Goal: Contribute content: Add original content to the website for others to see

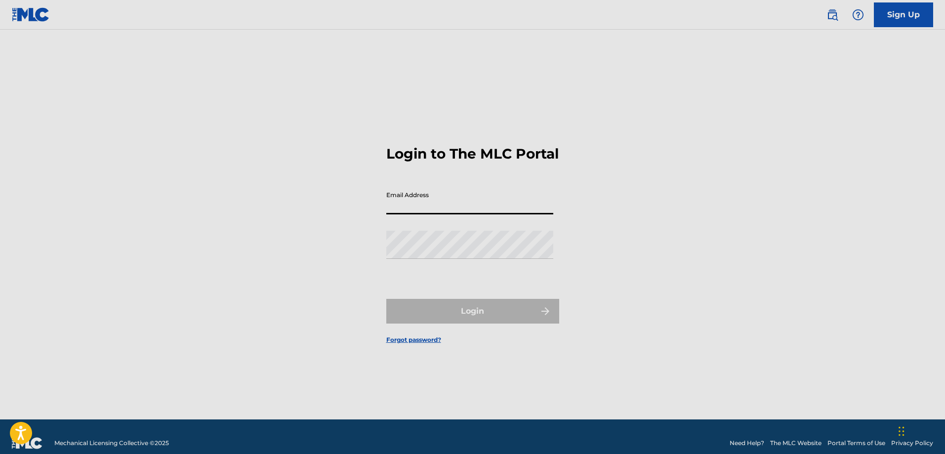
click at [453, 198] on input "Email Address" at bounding box center [469, 200] width 167 height 28
type input "[PERSON_NAME][EMAIL_ADDRESS][PERSON_NAME][DOMAIN_NAME]"
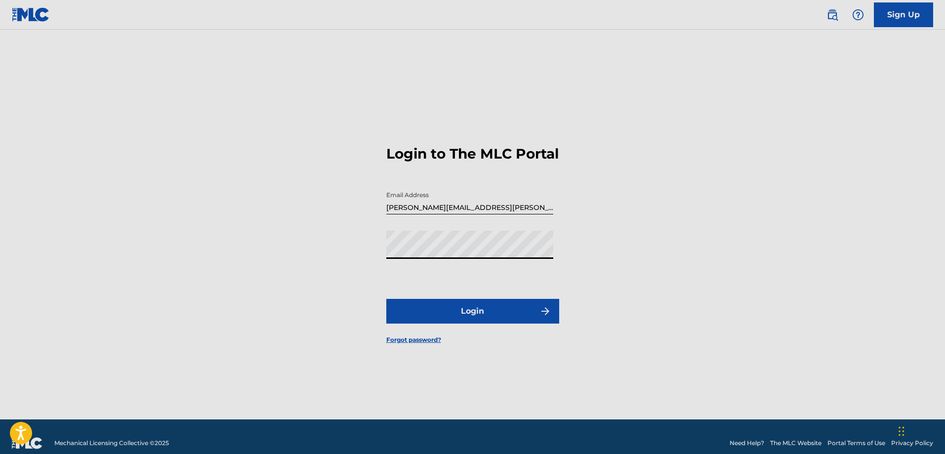
click at [465, 319] on button "Login" at bounding box center [472, 311] width 173 height 25
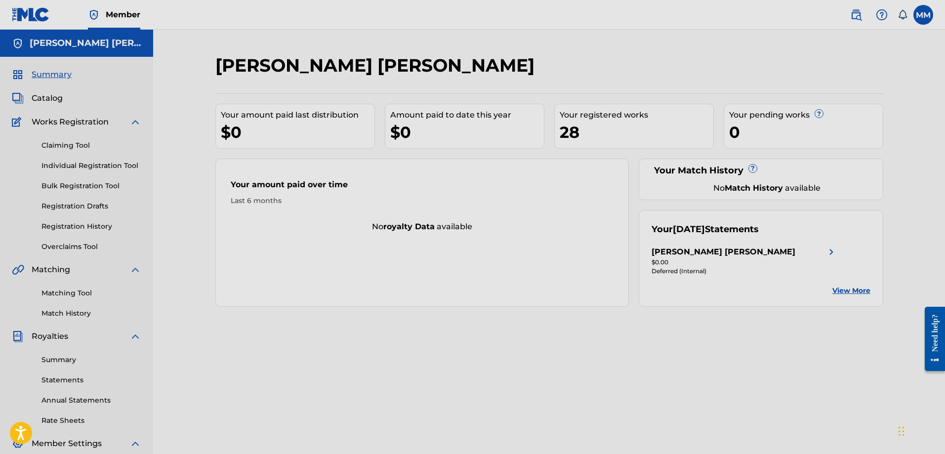
click at [62, 162] on link "Individual Registration Tool" at bounding box center [91, 166] width 100 height 10
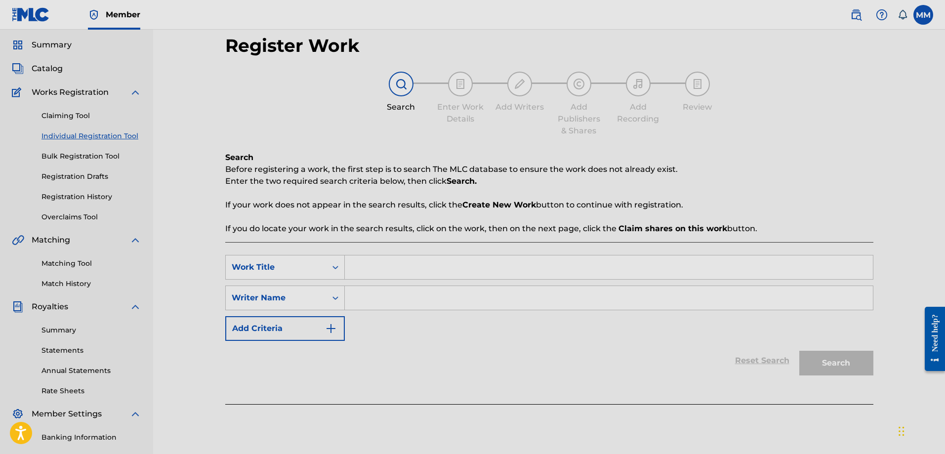
scroll to position [148, 0]
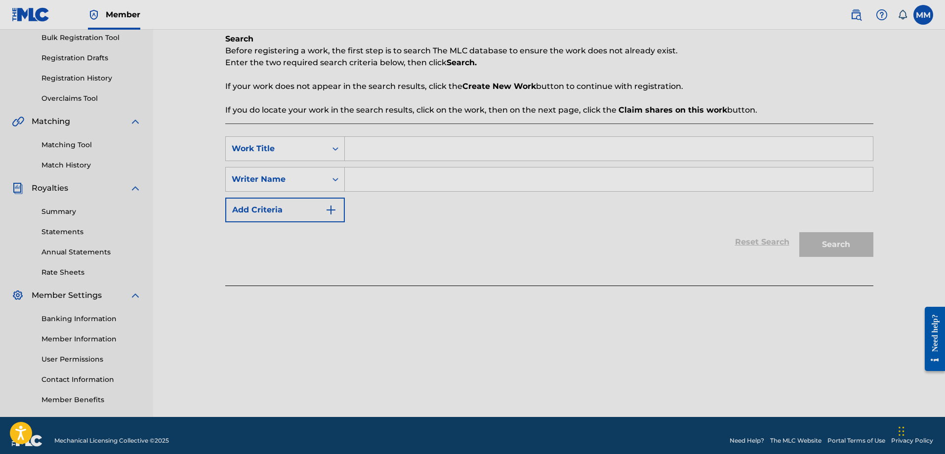
click at [407, 133] on div "SearchWithCriteria914ab93d-db8b-49cf-9904-5560861cb0b6 Work Title SearchWithCri…" at bounding box center [549, 204] width 648 height 162
click at [407, 145] on input "Search Form" at bounding box center [609, 149] width 528 height 24
type input "phel"
click at [497, 266] on div "SearchWithCriteria914ab93d-db8b-49cf-9904-5560861cb0b6 Work Title phel SearchWi…" at bounding box center [549, 204] width 648 height 162
click at [509, 174] on input "Search Form" at bounding box center [609, 179] width 528 height 24
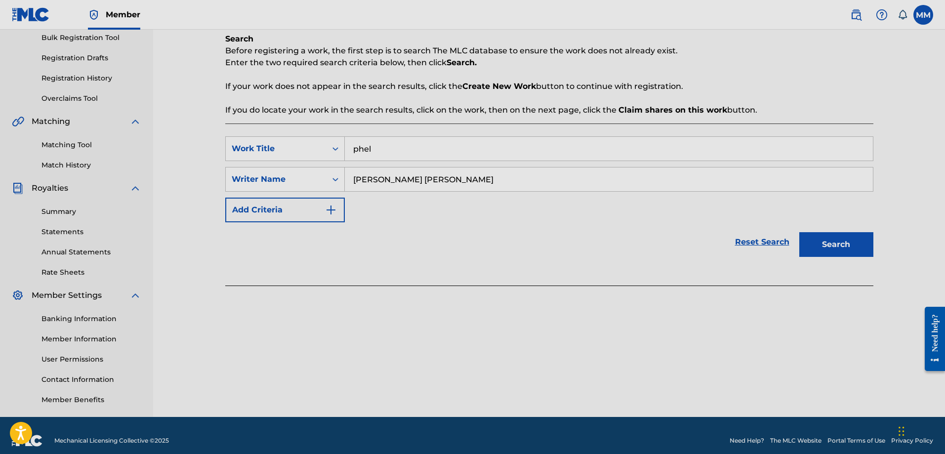
type input "martin anthony mallari"
click at [825, 245] on button "Search" at bounding box center [836, 244] width 74 height 25
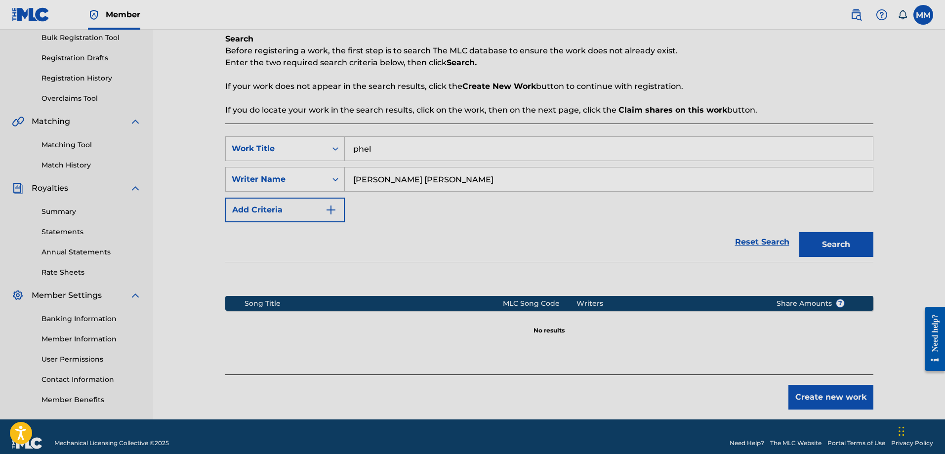
click at [834, 392] on button "Create new work" at bounding box center [830, 397] width 85 height 25
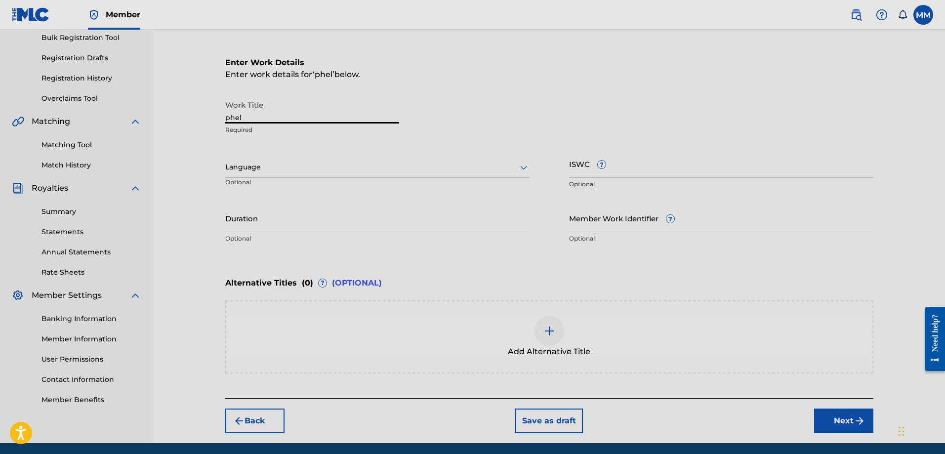
click at [293, 120] on input "phel" at bounding box center [312, 109] width 174 height 28
type input "Phel"
click at [641, 168] on input "ISWC ?" at bounding box center [721, 164] width 304 height 28
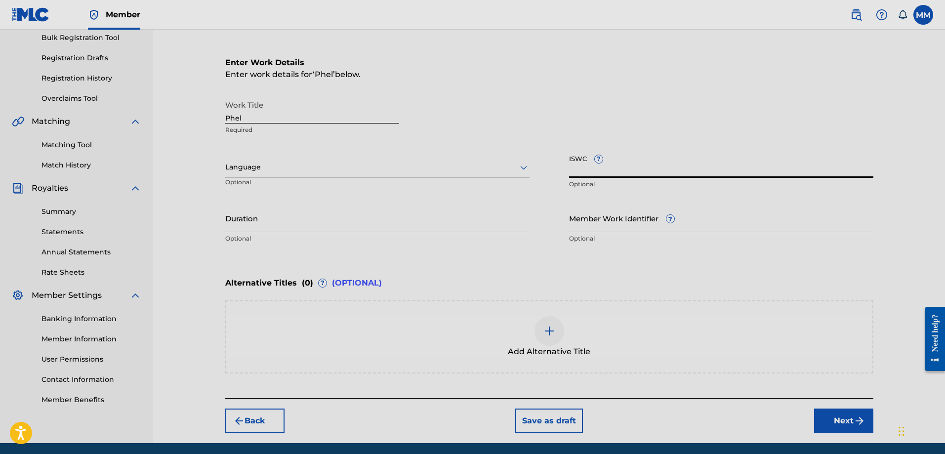
click at [269, 210] on input "Duration" at bounding box center [377, 218] width 304 height 28
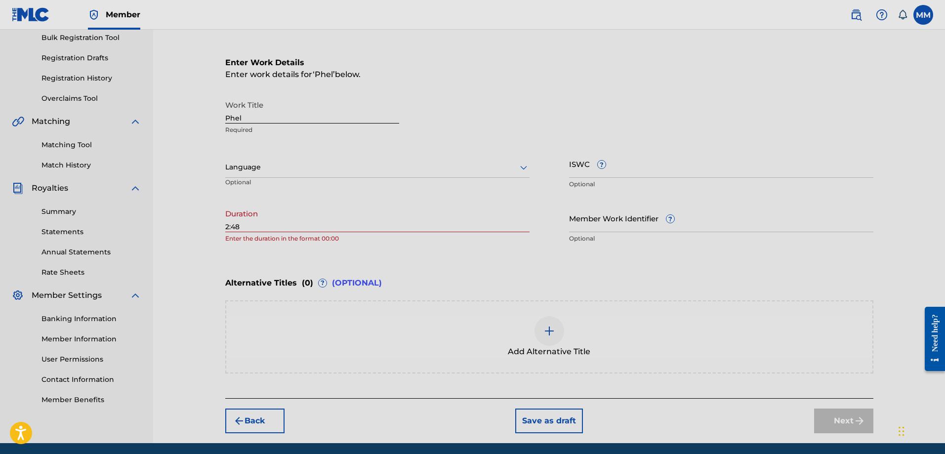
click at [452, 283] on div "Alternative Titles ( 0 ) ? (OPTIONAL)" at bounding box center [549, 283] width 648 height 22
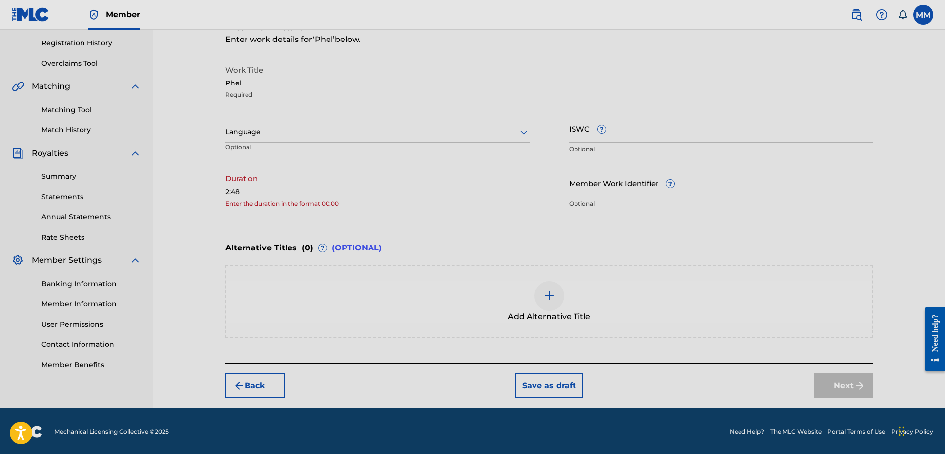
scroll to position [185, 0]
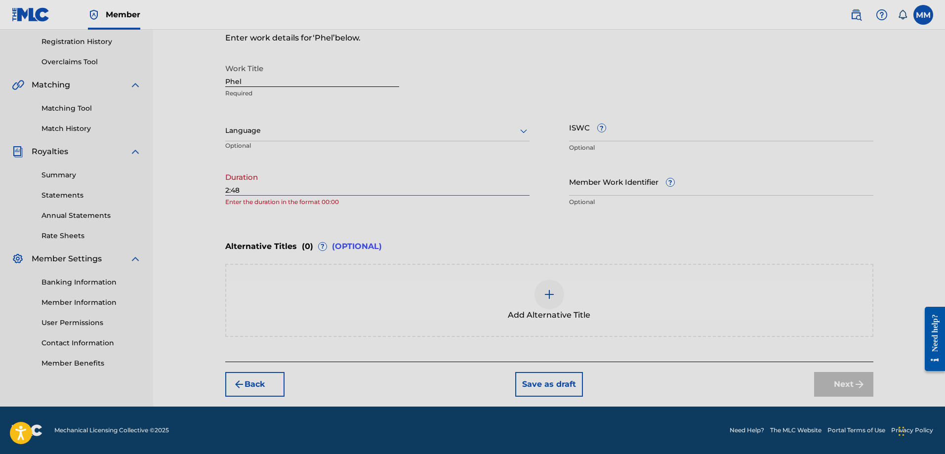
click at [460, 284] on div "Add Alternative Title" at bounding box center [549, 300] width 646 height 41
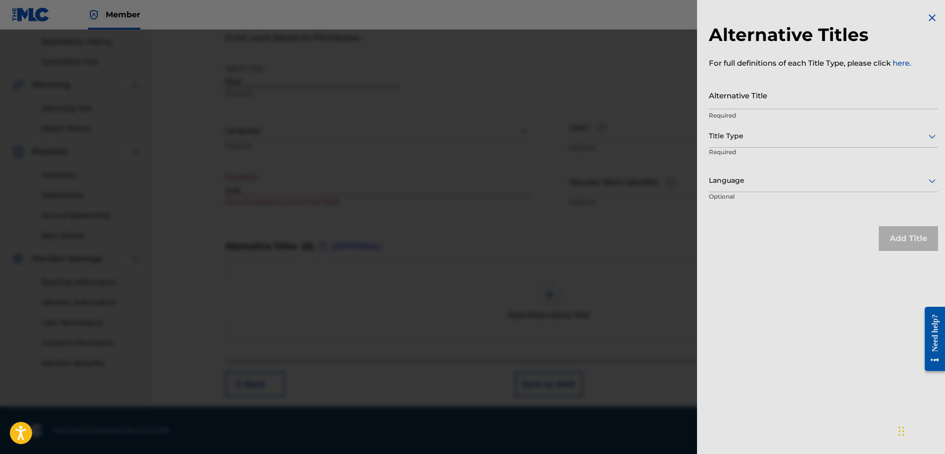
click at [766, 151] on p "Required" at bounding box center [747, 159] width 76 height 22
click at [769, 136] on div at bounding box center [823, 136] width 229 height 12
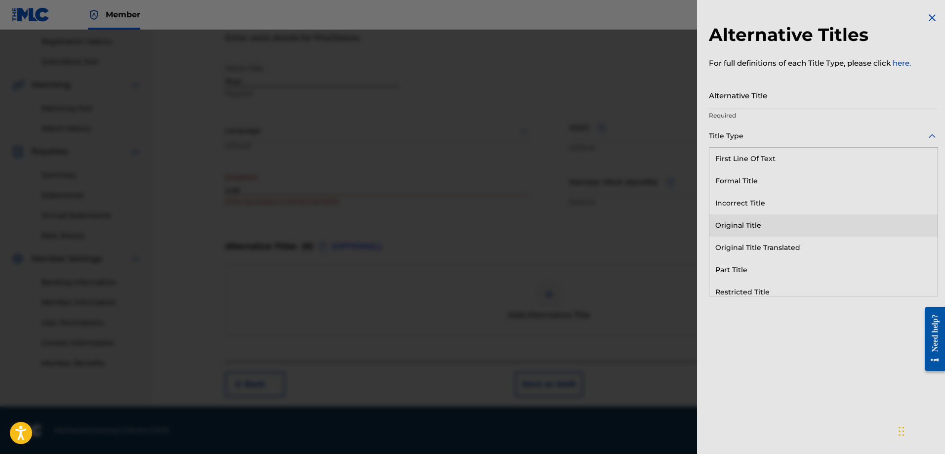
click at [755, 220] on div "Original Title" at bounding box center [823, 225] width 228 height 22
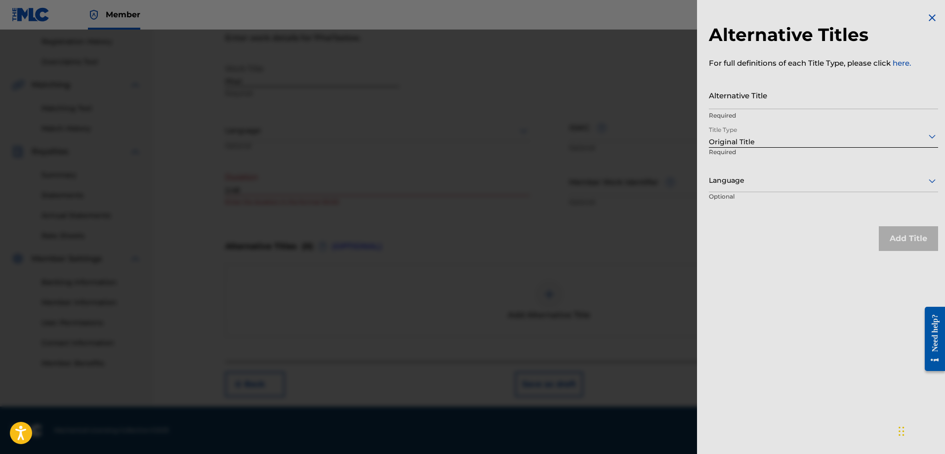
click at [589, 255] on div at bounding box center [472, 257] width 945 height 454
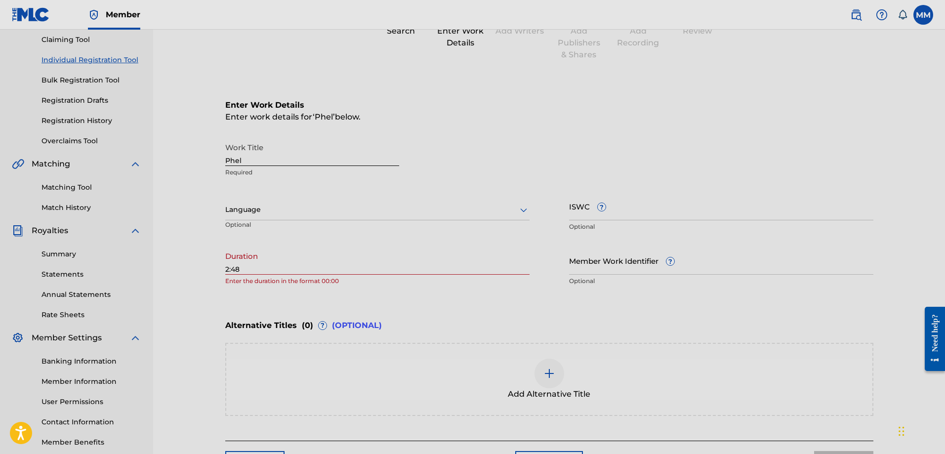
scroll to position [0, 0]
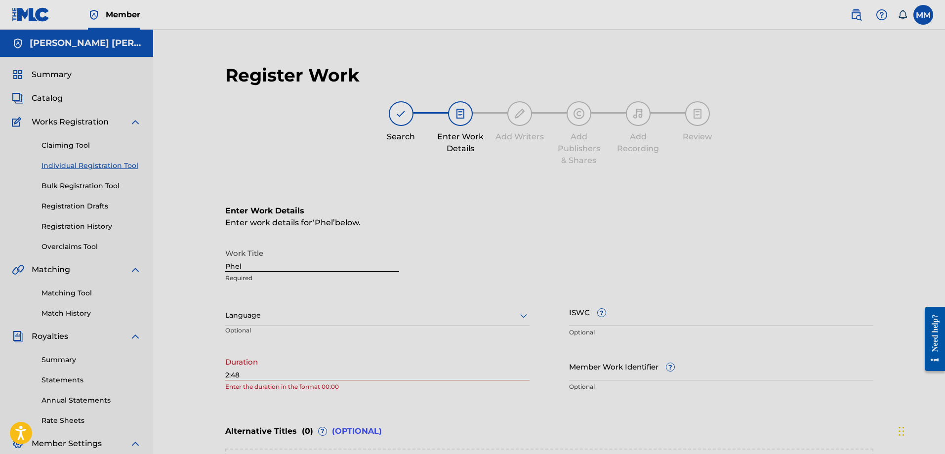
click at [500, 241] on div "Enter Work Details Enter work details for ‘ Phel ’ below. Work Title Phel Requi…" at bounding box center [549, 300] width 648 height 239
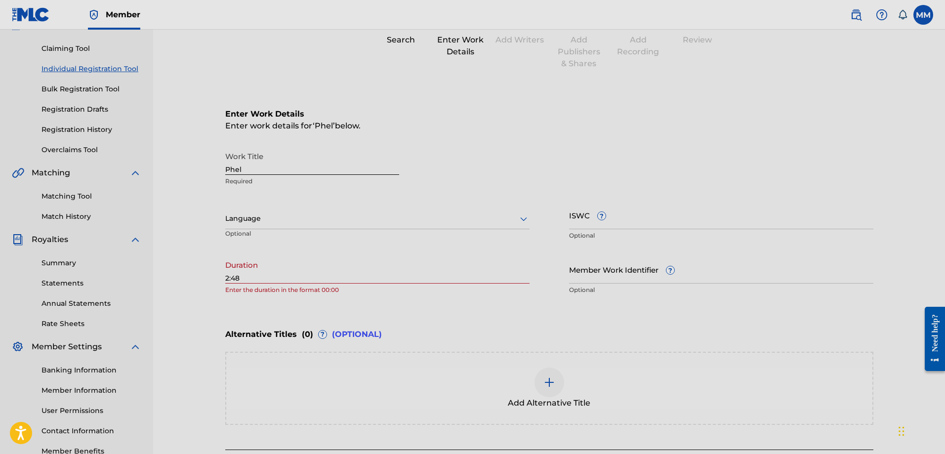
scroll to position [99, 0]
click at [312, 264] on input "2:48" at bounding box center [377, 267] width 304 height 28
click at [332, 285] on p "Enter the duration in the format 00:00" at bounding box center [377, 288] width 304 height 9
click at [320, 281] on input "2:48" at bounding box center [377, 267] width 304 height 28
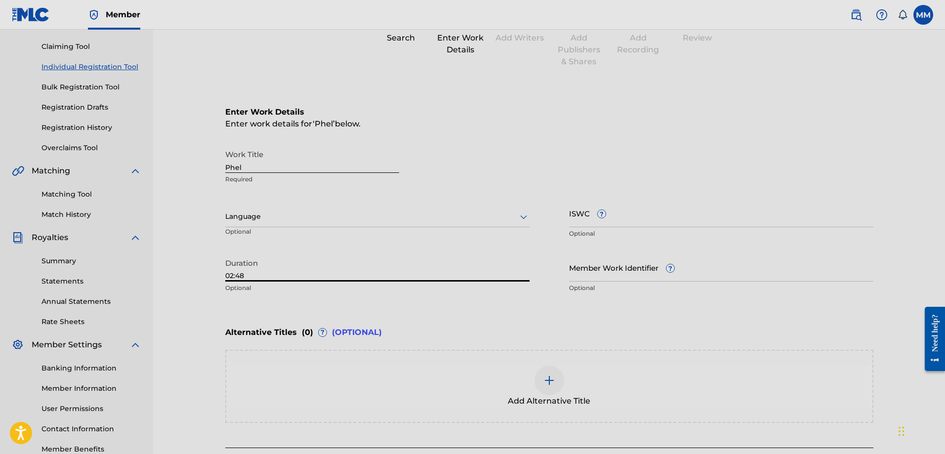
type input "02:48"
click at [391, 308] on div "Enter Work Details Enter work details for ‘ Phel ’ below. Work Title Phel Requi…" at bounding box center [549, 201] width 648 height 239
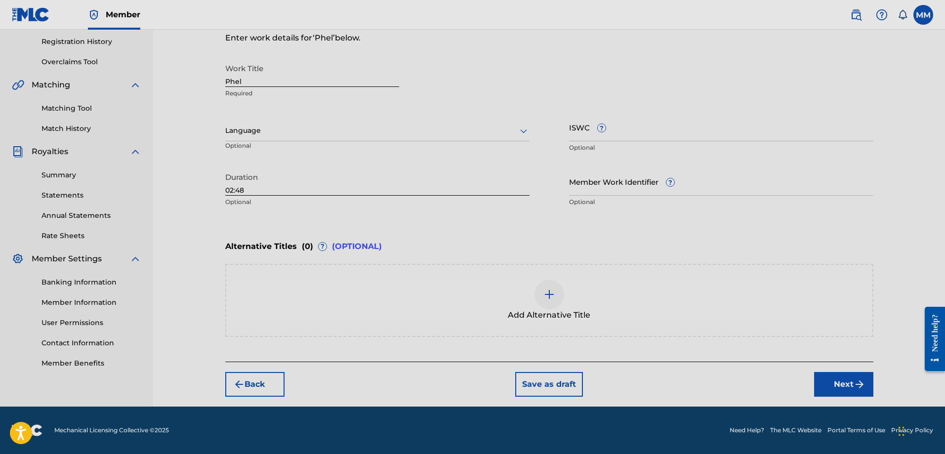
click at [822, 377] on button "Next" at bounding box center [843, 384] width 59 height 25
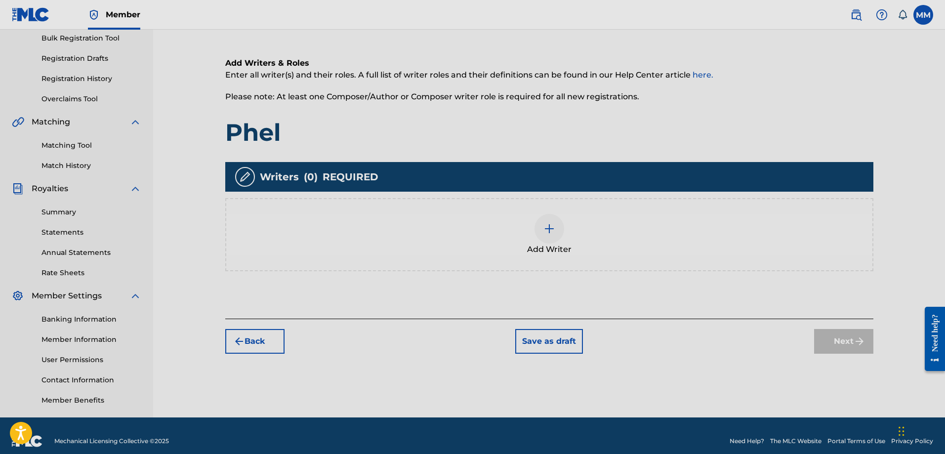
scroll to position [159, 0]
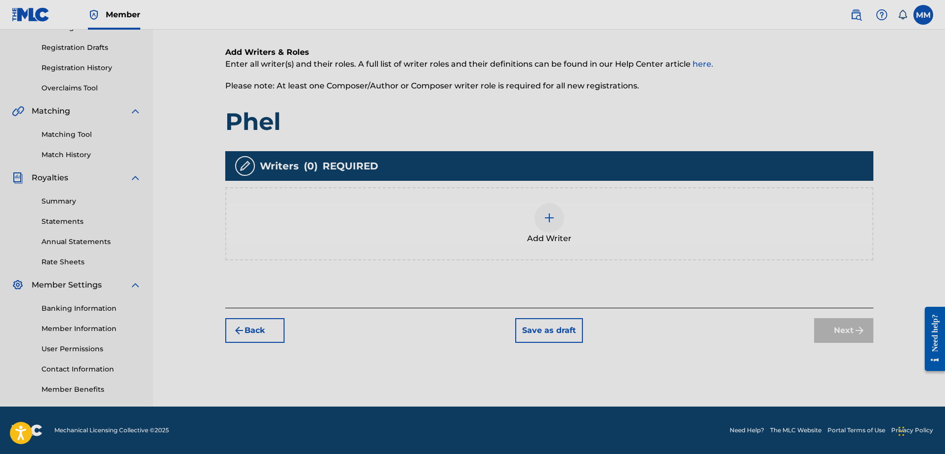
click at [556, 213] on div at bounding box center [549, 218] width 30 height 30
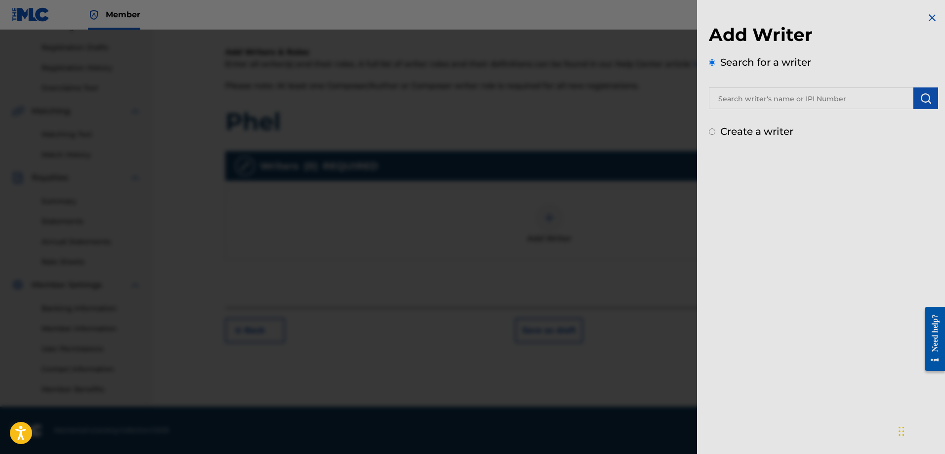
click at [758, 134] on label "Create a writer" at bounding box center [756, 131] width 73 height 12
radio input "true"
click at [715, 134] on input "Create a writer" at bounding box center [712, 131] width 6 height 6
radio input "false"
radio input "true"
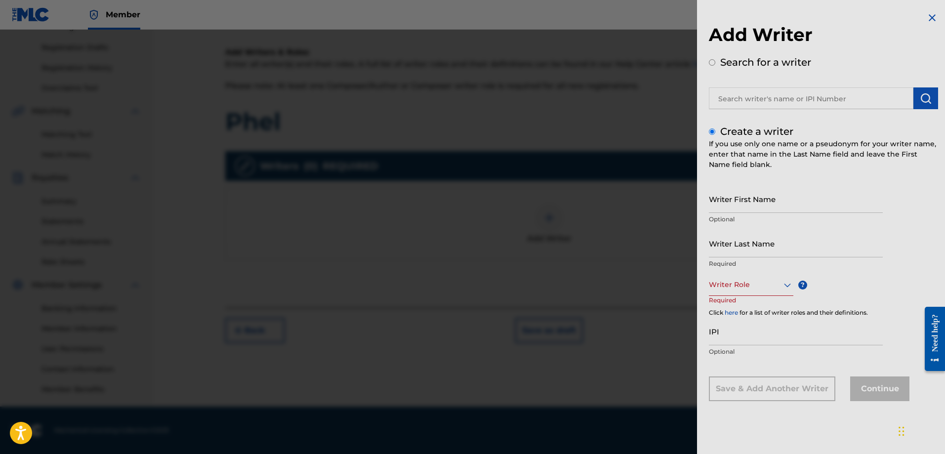
click at [729, 57] on label "Search for a writer" at bounding box center [765, 62] width 91 height 12
click at [715, 59] on input "Search for a writer" at bounding box center [712, 62] width 6 height 6
radio input "false"
radio input "true"
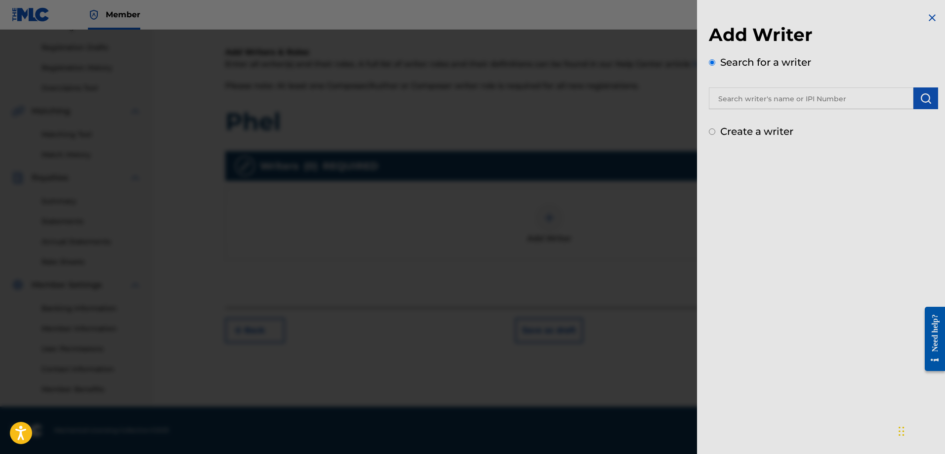
click at [735, 127] on div "Create a writer" at bounding box center [823, 131] width 229 height 15
click at [734, 139] on div "Add Writer Search for a writer Create a writer" at bounding box center [823, 75] width 253 height 151
click at [730, 131] on label "Create a writer" at bounding box center [756, 131] width 73 height 12
radio input "true"
click at [715, 131] on input "Create a writer" at bounding box center [712, 131] width 6 height 6
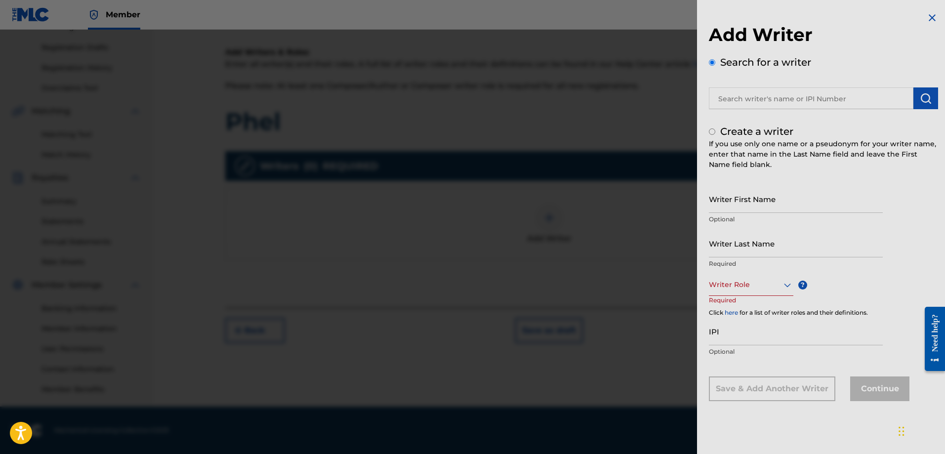
radio input "false"
radio input "true"
click at [742, 331] on input "IPI" at bounding box center [796, 331] width 174 height 28
click at [749, 287] on div at bounding box center [751, 285] width 84 height 12
click at [752, 284] on div at bounding box center [751, 285] width 84 height 12
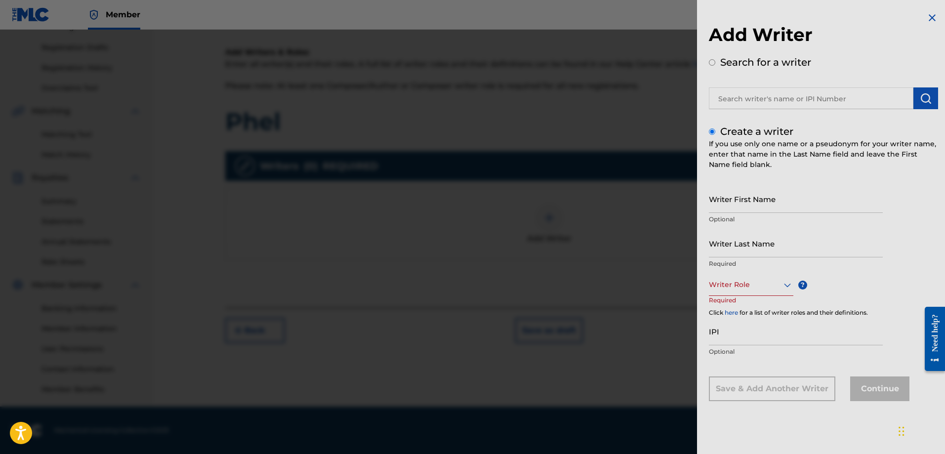
click at [760, 203] on input "Writer First Name" at bounding box center [796, 199] width 174 height 28
type input "M"
type input "[PERSON_NAME]"
drag, startPoint x: 772, startPoint y: 283, endPoint x: 768, endPoint y: 285, distance: 5.5
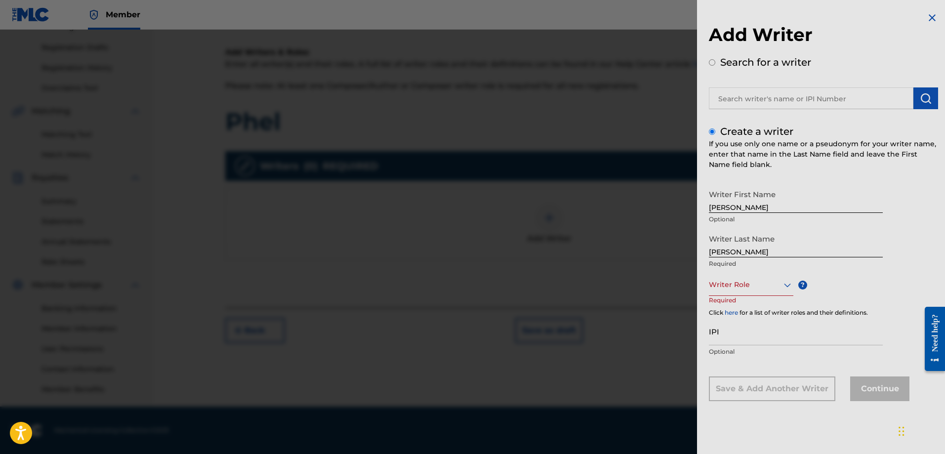
click at [768, 285] on div at bounding box center [751, 285] width 84 height 12
click at [743, 310] on div "Composer/Author" at bounding box center [750, 307] width 83 height 22
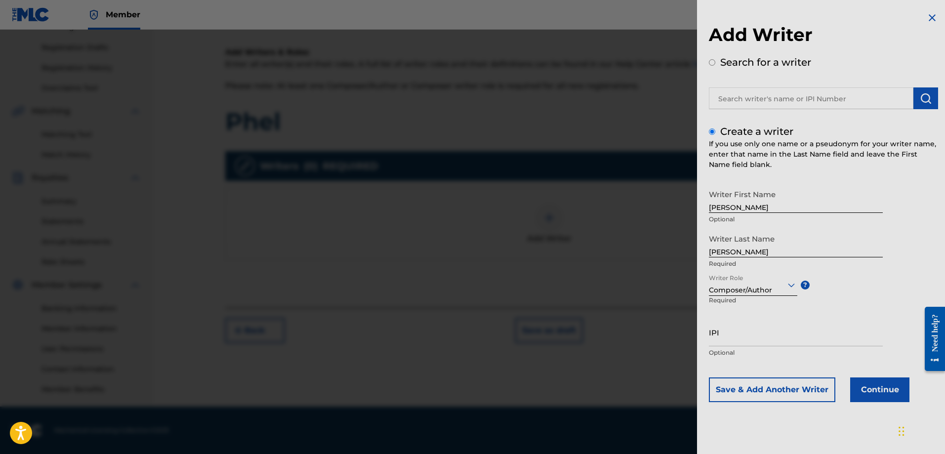
click at [830, 309] on div "Writer First Name Martin Anthony Optional Writer Last Name Mallari Required Wri…" at bounding box center [823, 293] width 229 height 217
click at [764, 339] on input "IPI" at bounding box center [796, 332] width 174 height 28
click at [851, 319] on input "IPI" at bounding box center [796, 332] width 174 height 28
click at [733, 338] on input "IPI" at bounding box center [796, 332] width 174 height 28
paste input "I-005370007-3"
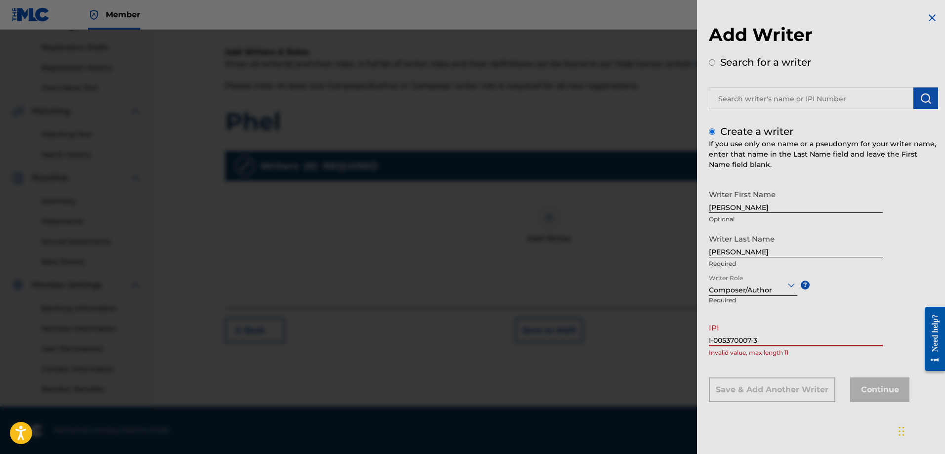
click at [716, 340] on input "I-005370007-3" at bounding box center [796, 332] width 174 height 28
type input "I0053700073"
click at [804, 343] on input "I0053700073" at bounding box center [796, 332] width 174 height 28
drag, startPoint x: 797, startPoint y: 343, endPoint x: 698, endPoint y: 338, distance: 98.4
click at [700, 338] on div "Add Writer Search for a writer Create a writer If you use only one name or a ps…" at bounding box center [823, 214] width 253 height 429
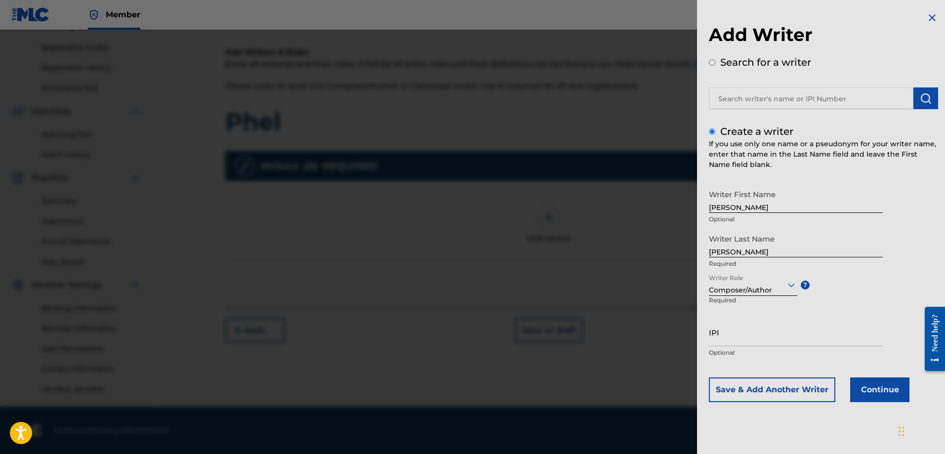
click at [465, 140] on div at bounding box center [472, 257] width 945 height 454
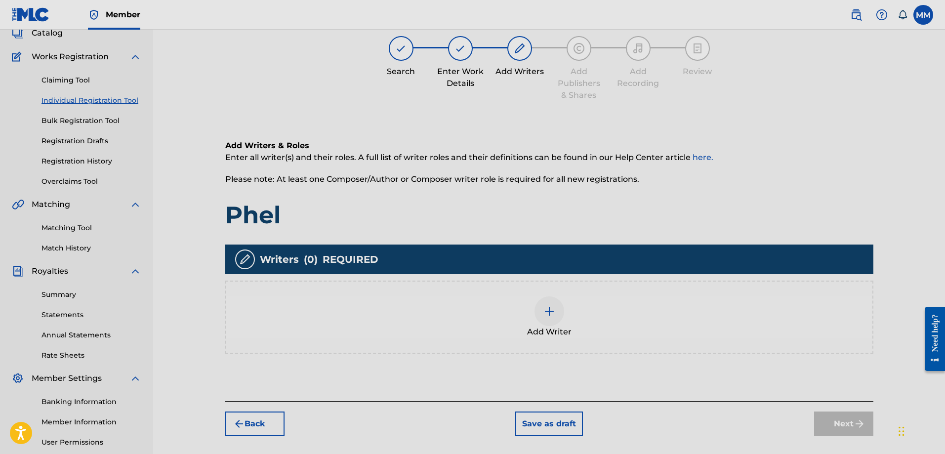
scroll to position [60, 0]
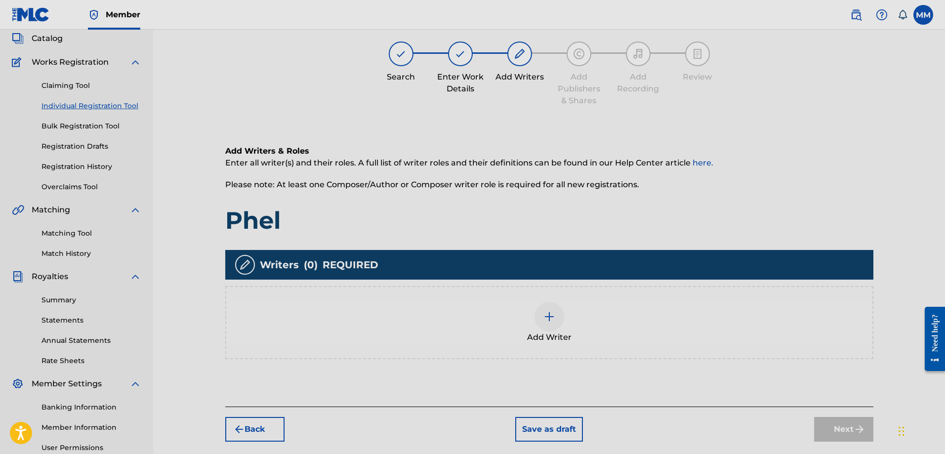
click at [550, 319] on img at bounding box center [549, 317] width 12 height 12
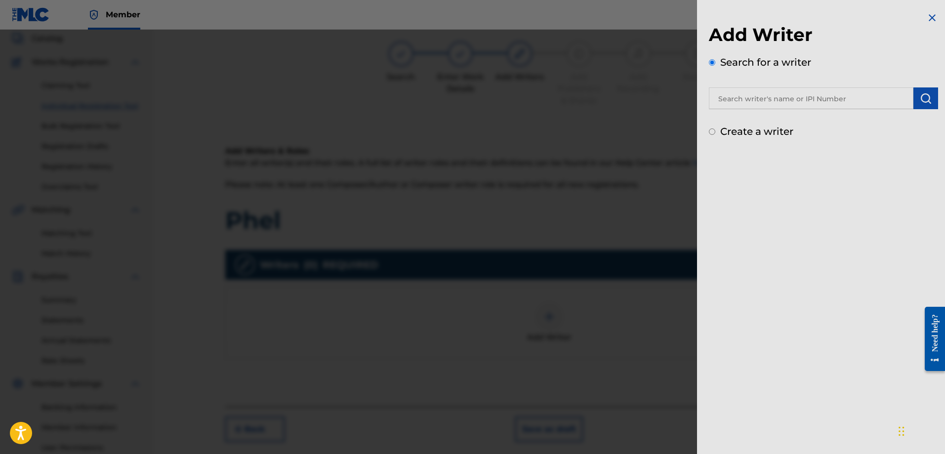
click at [769, 101] on input "text" at bounding box center [811, 98] width 204 height 22
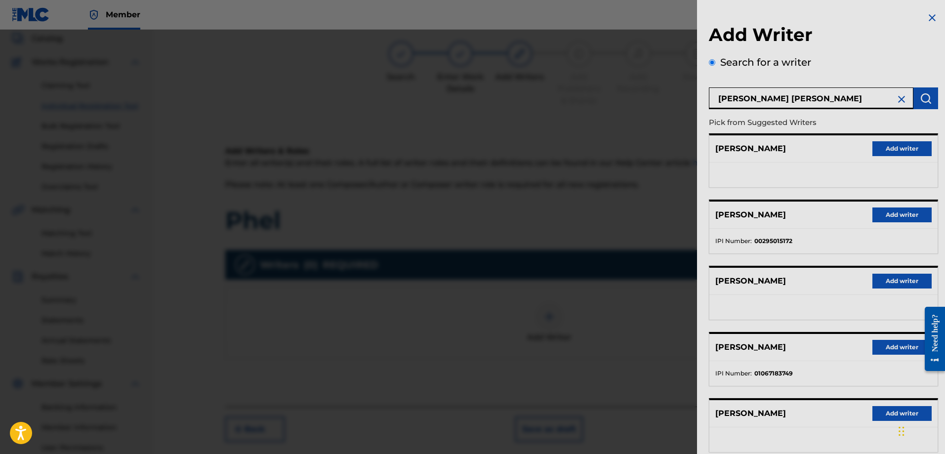
type input "martin anthony mallari"
click at [897, 346] on button "Add writer" at bounding box center [901, 347] width 59 height 15
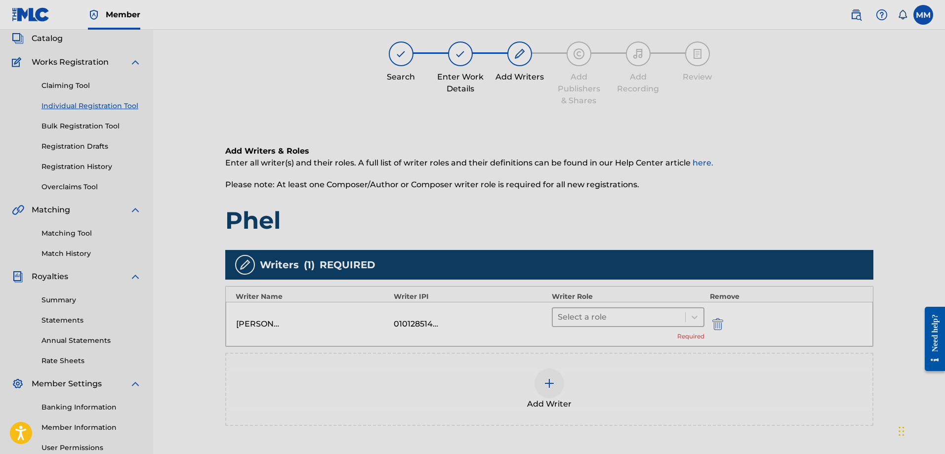
click at [614, 323] on div "Select a role" at bounding box center [619, 317] width 133 height 18
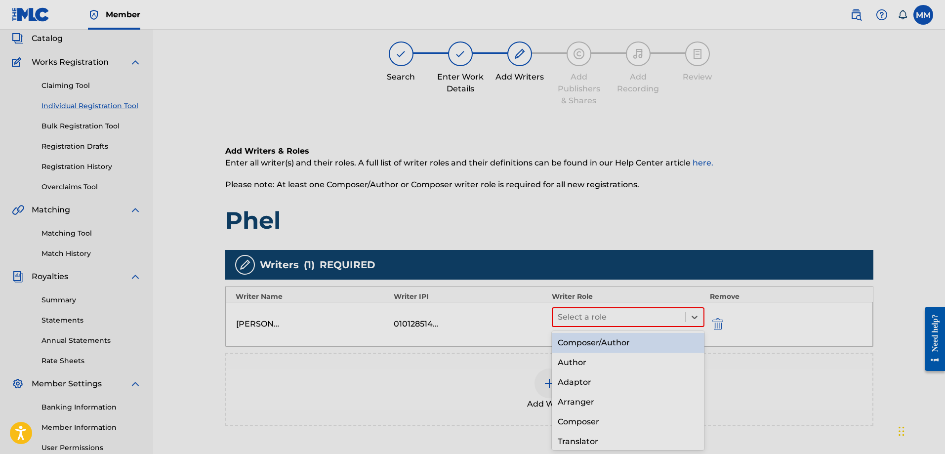
click at [613, 343] on div "Composer/Author" at bounding box center [628, 343] width 153 height 20
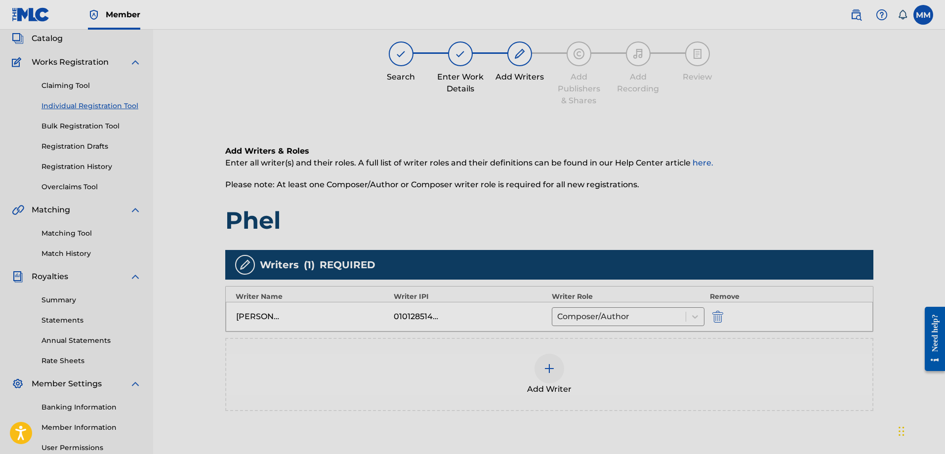
click at [438, 361] on div "Add Writer" at bounding box center [549, 374] width 646 height 41
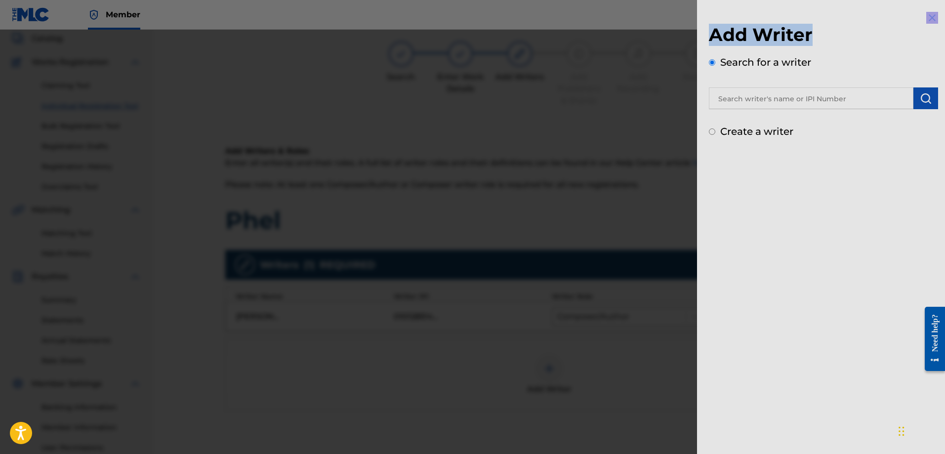
click at [931, 23] on div "Add Writer Search for a writer Create a writer" at bounding box center [823, 227] width 253 height 454
click at [932, 19] on img at bounding box center [932, 18] width 12 height 12
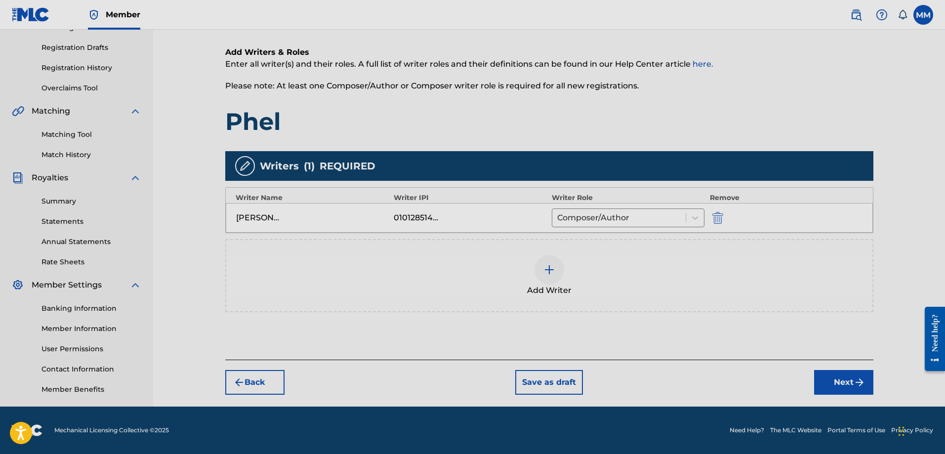
click at [845, 384] on button "Next" at bounding box center [843, 382] width 59 height 25
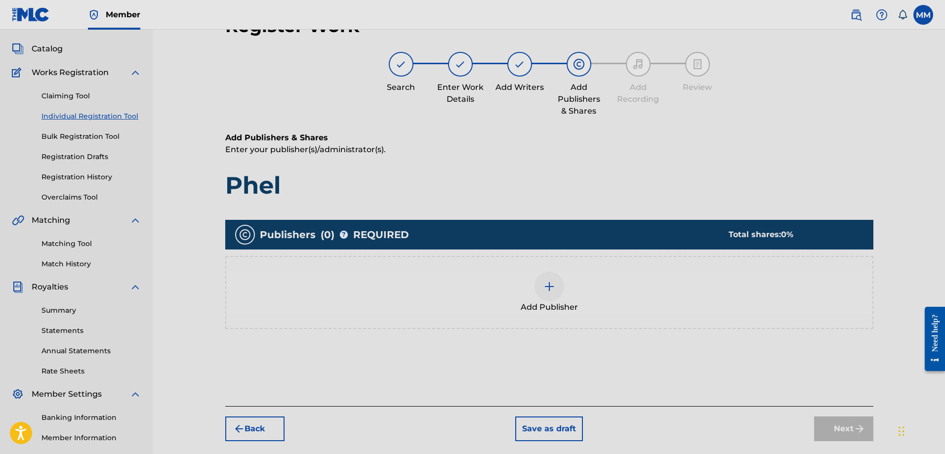
scroll to position [44, 0]
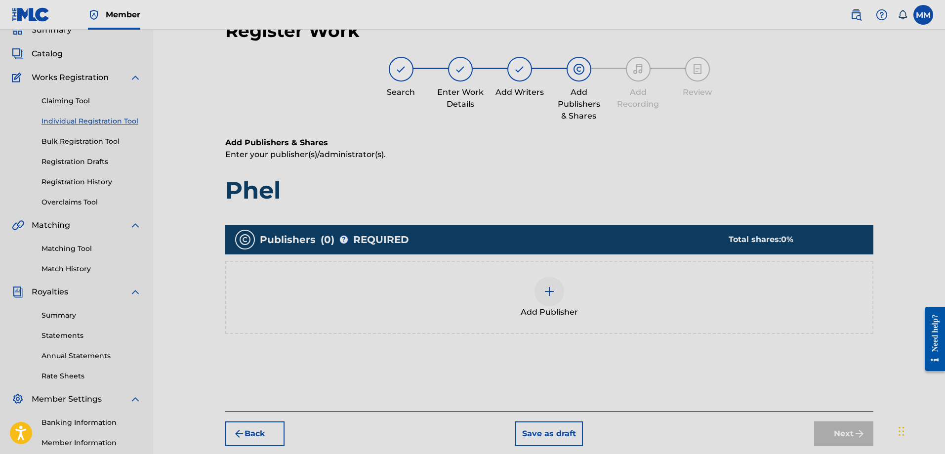
click at [550, 299] on div at bounding box center [549, 292] width 30 height 30
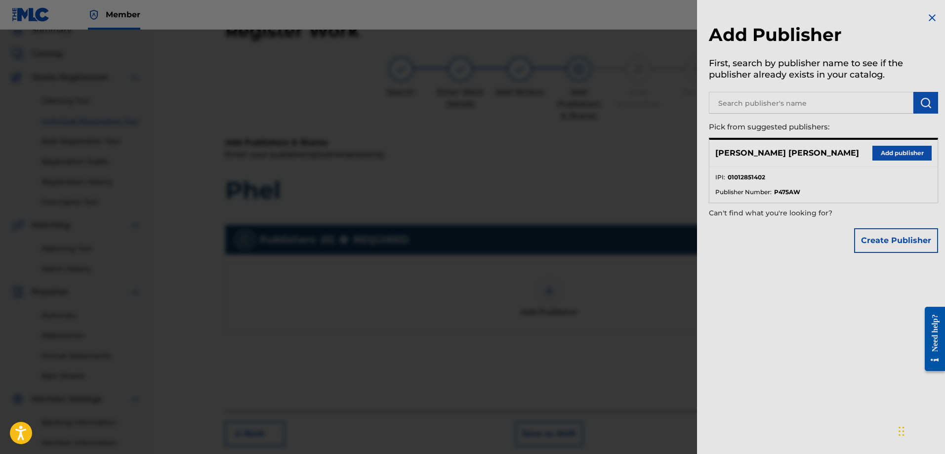
click at [767, 116] on div "Add Publisher First, search by publisher name to see if the publisher already e…" at bounding box center [823, 135] width 253 height 270
click at [900, 153] on button "Add publisher" at bounding box center [901, 153] width 59 height 15
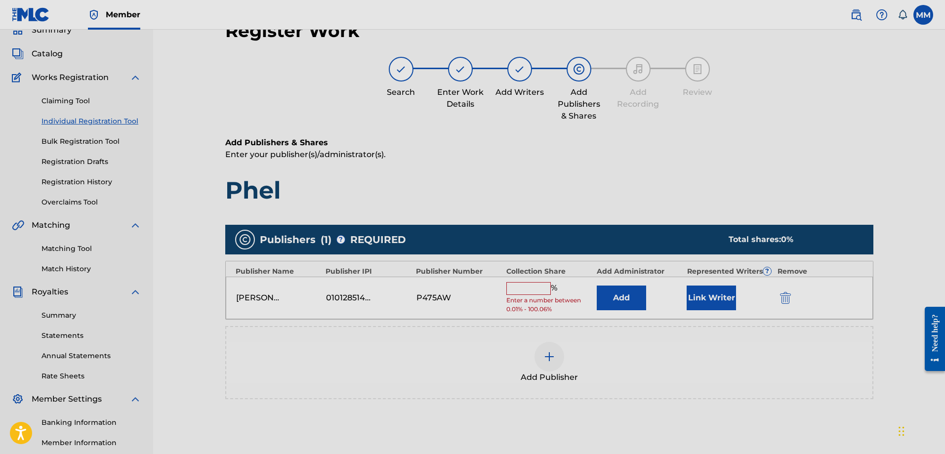
click at [533, 290] on input "text" at bounding box center [528, 288] width 44 height 13
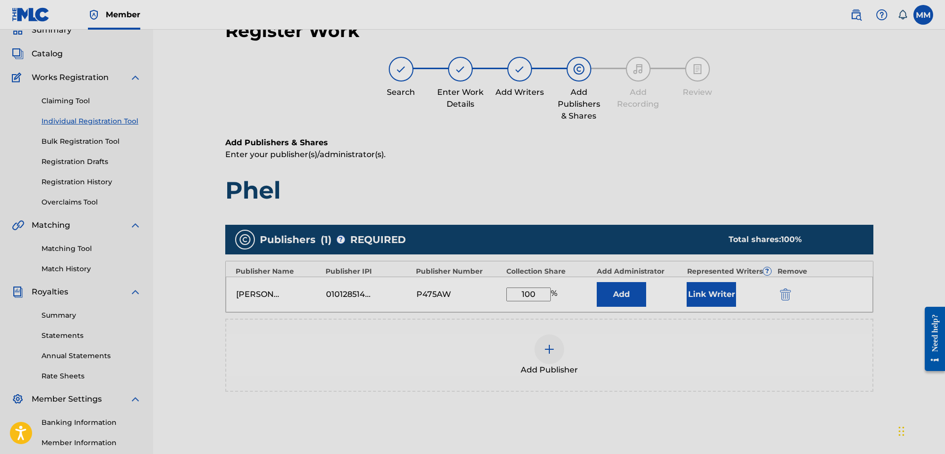
type input "100"
click at [751, 358] on div "Add Publisher" at bounding box center [549, 354] width 646 height 41
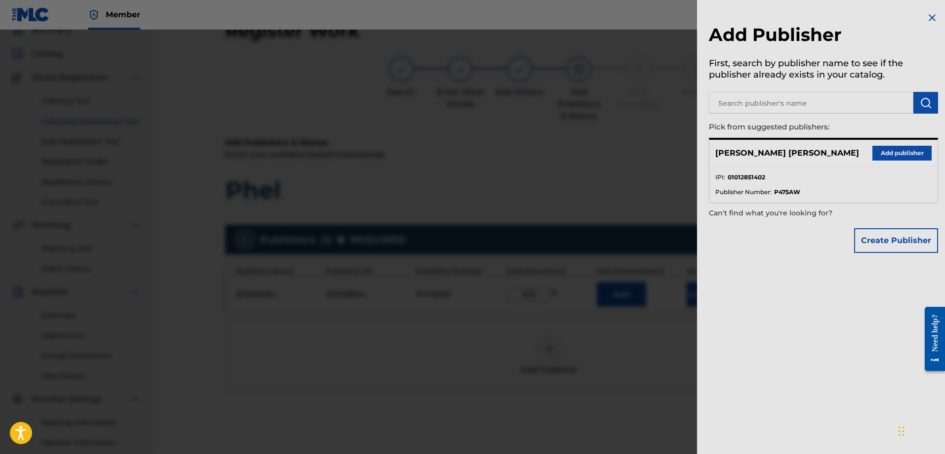
click at [929, 14] on img at bounding box center [932, 18] width 12 height 12
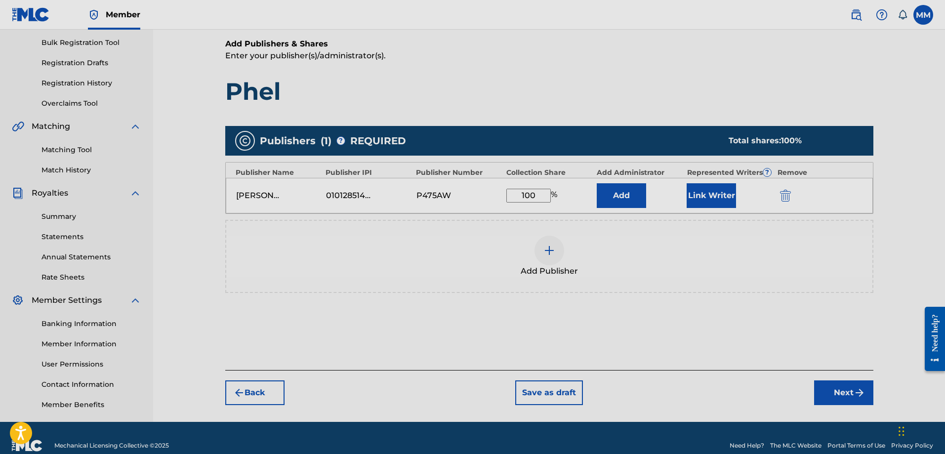
click at [849, 392] on button "Next" at bounding box center [843, 392] width 59 height 25
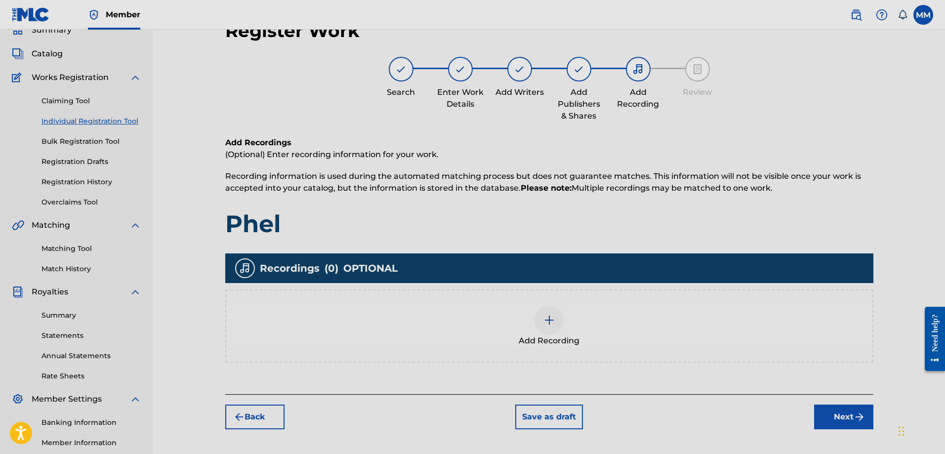
click at [553, 319] on img at bounding box center [549, 320] width 12 height 12
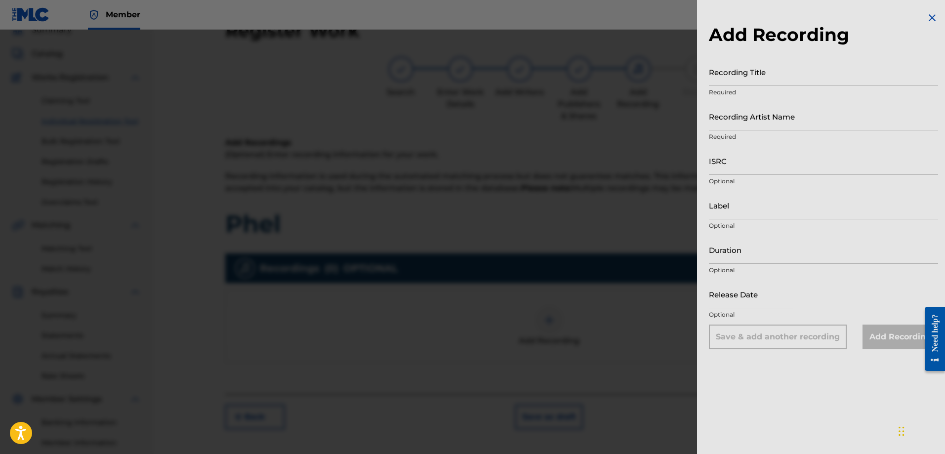
click at [761, 73] on input "Recording Title" at bounding box center [823, 72] width 229 height 28
type input "p"
type input "Phel"
type input "p"
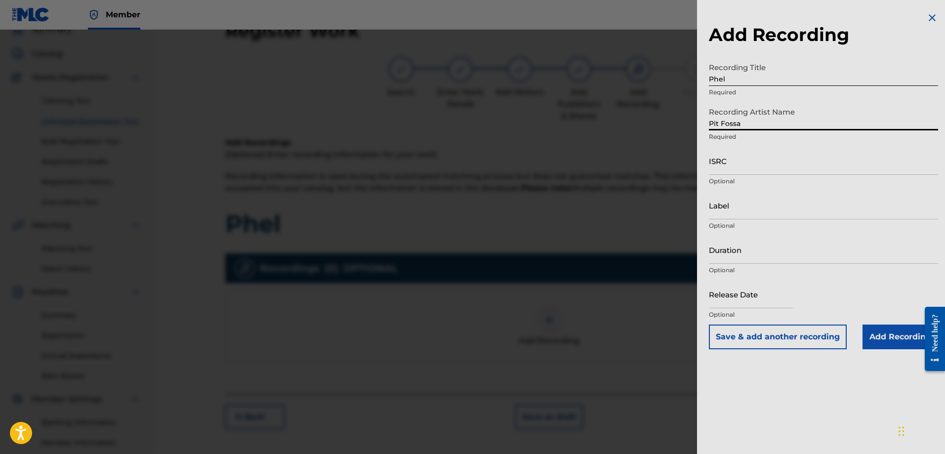
type input "Pit Fossa"
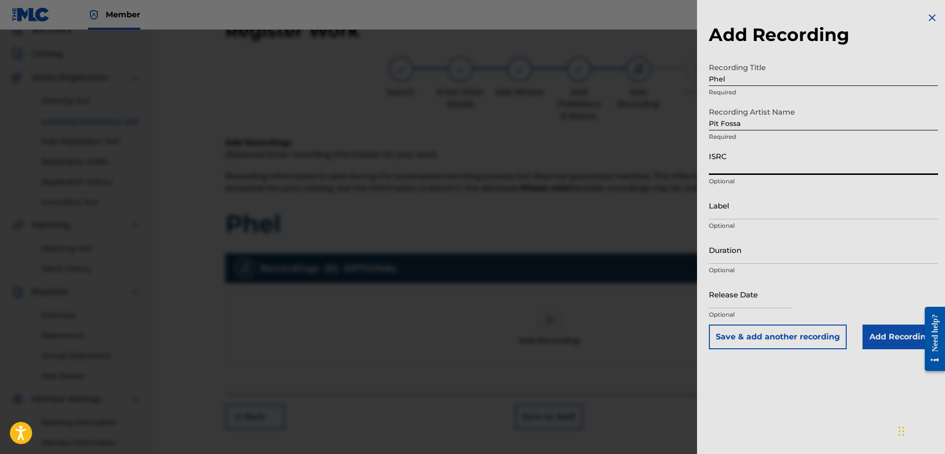
click at [747, 163] on input "ISRC" at bounding box center [823, 161] width 229 height 28
paste input "QZWFX2593203"
type input "QZWFX2593203"
click at [752, 202] on input "Label" at bounding box center [823, 205] width 229 height 28
type input "Aged Bud"
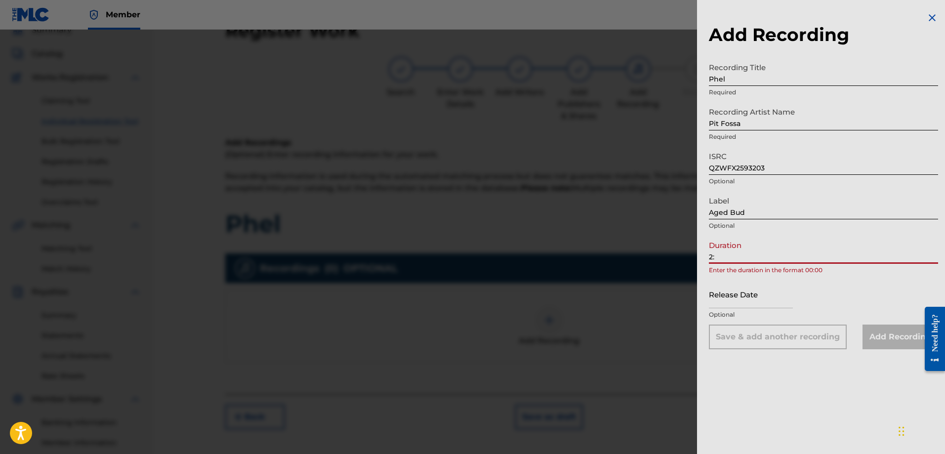
type input "2"
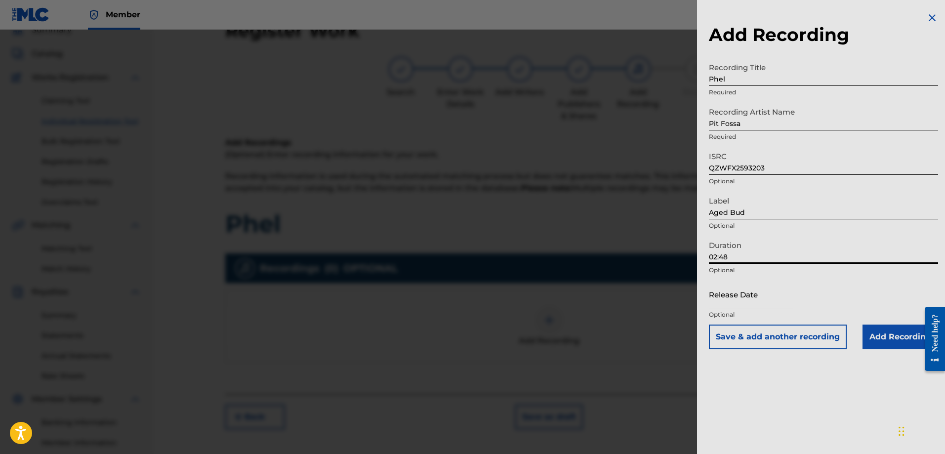
type input "02:48"
click at [754, 297] on input "text" at bounding box center [751, 294] width 84 height 28
select select "7"
select select "2025"
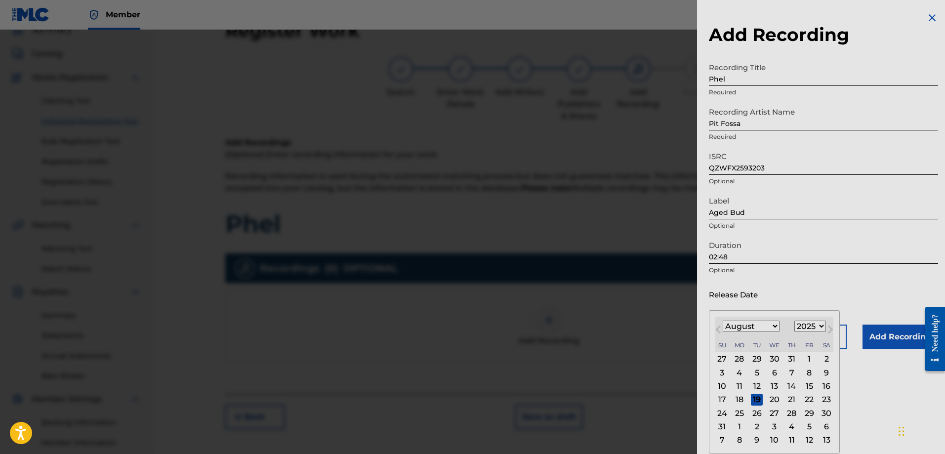
click at [755, 332] on div "January February March April May June July August September October November De…" at bounding box center [751, 327] width 57 height 12
click at [754, 324] on select "January February March April May June July August September October November De…" at bounding box center [751, 326] width 57 height 11
select select "8"
click at [723, 321] on select "January February March April May June July August September October November De…" at bounding box center [751, 326] width 57 height 11
click at [740, 387] on div "15" at bounding box center [739, 386] width 12 height 12
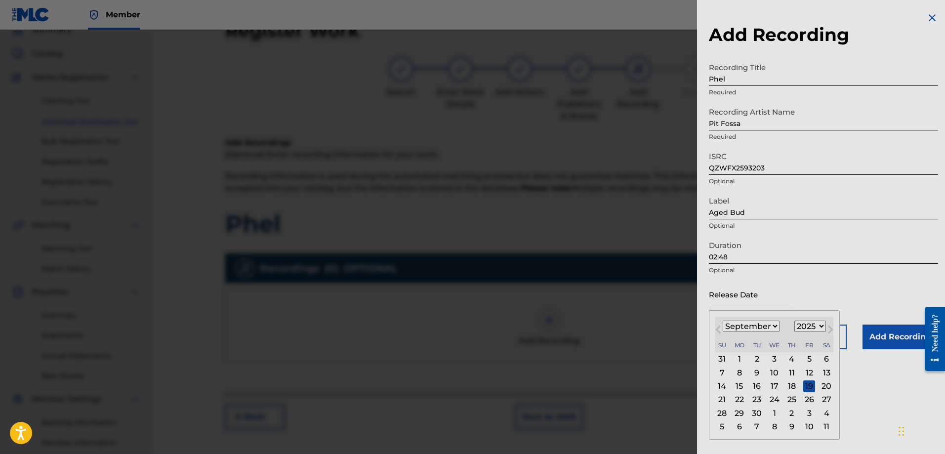
type input "September 15 2025"
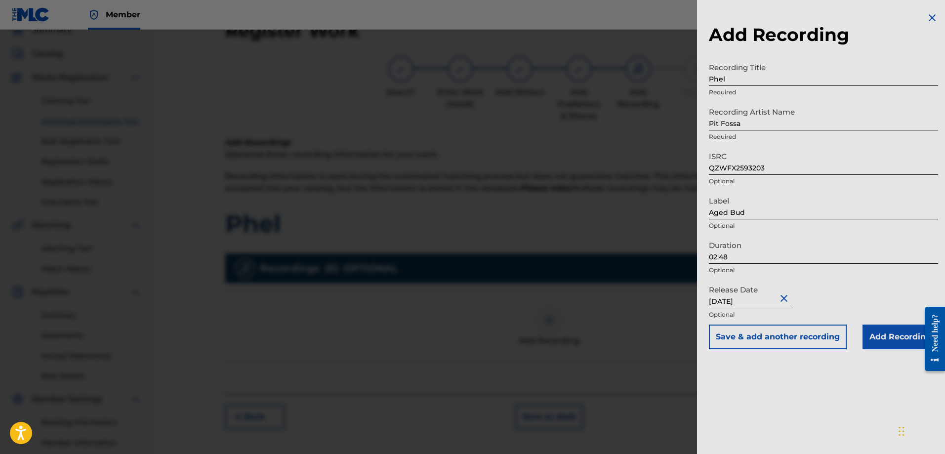
click at [861, 288] on div "Release Date September 15 2025 Optional" at bounding box center [823, 302] width 229 height 44
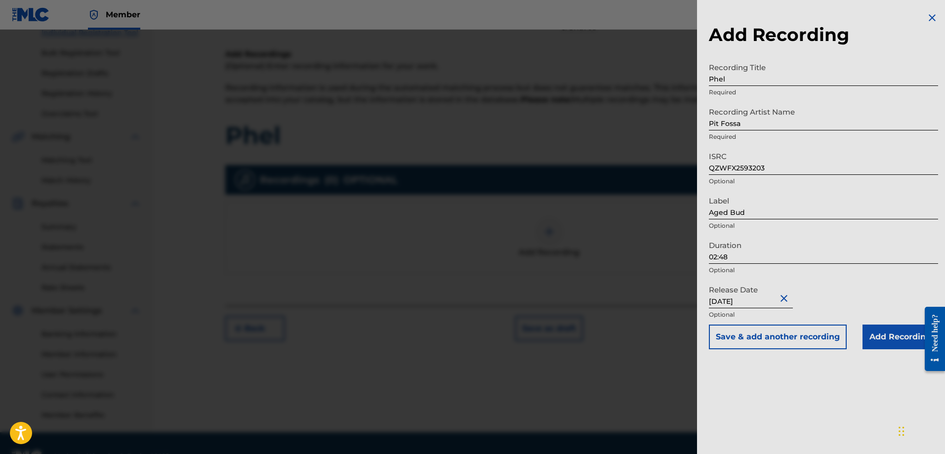
scroll to position [143, 0]
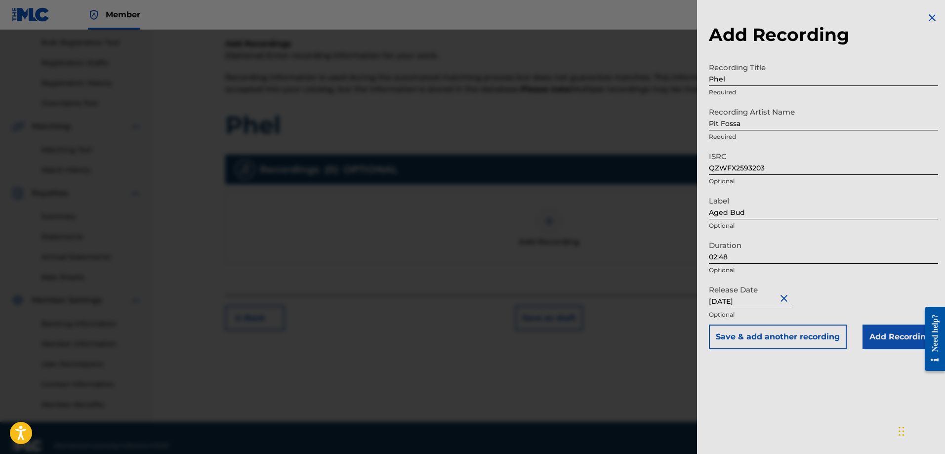
click at [896, 340] on input "Add Recording" at bounding box center [900, 336] width 76 height 25
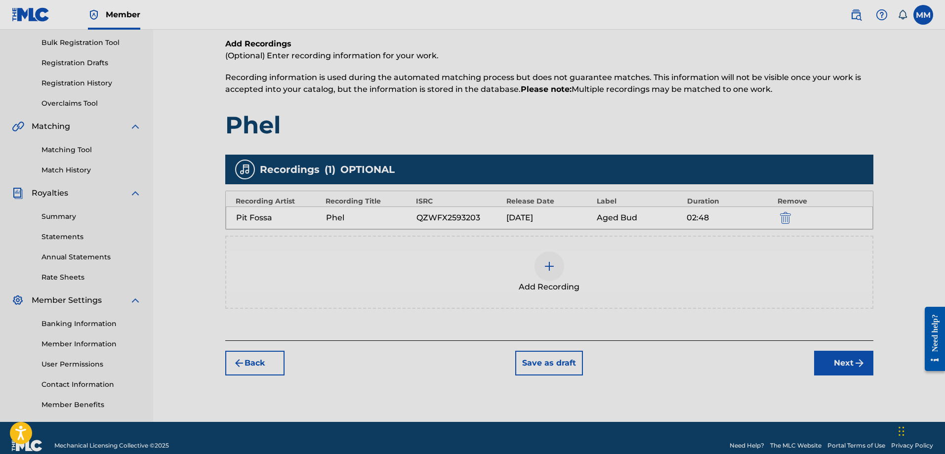
click at [844, 365] on button "Next" at bounding box center [843, 363] width 59 height 25
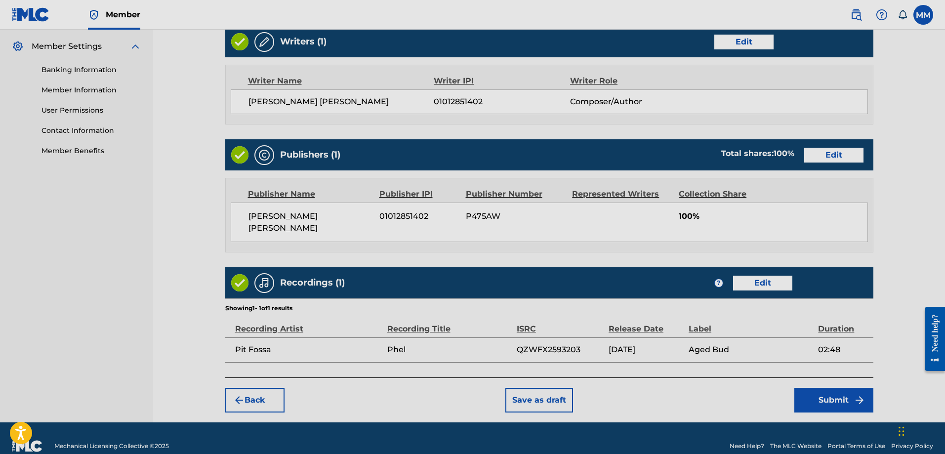
scroll to position [401, 0]
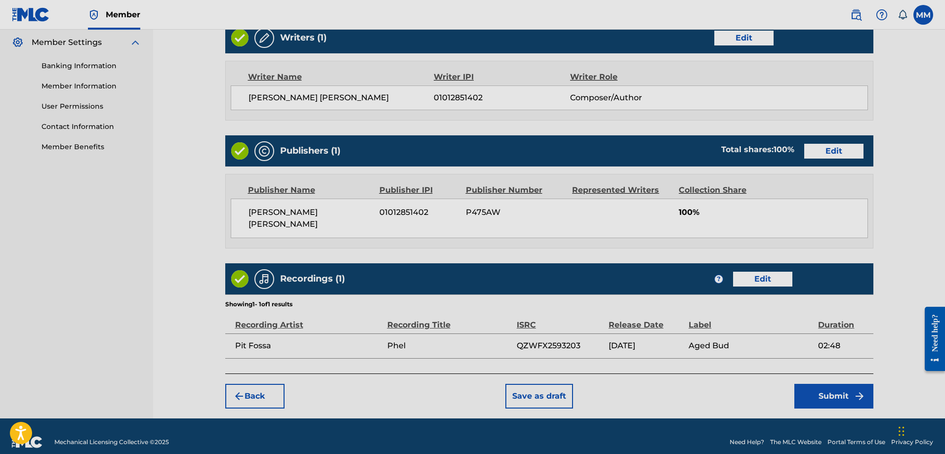
click at [824, 390] on button "Submit" at bounding box center [833, 396] width 79 height 25
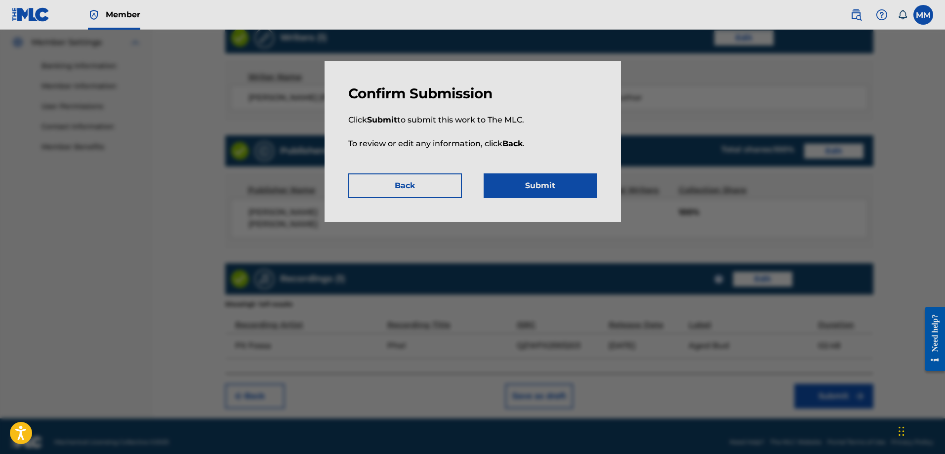
click at [529, 186] on button "Submit" at bounding box center [541, 185] width 114 height 25
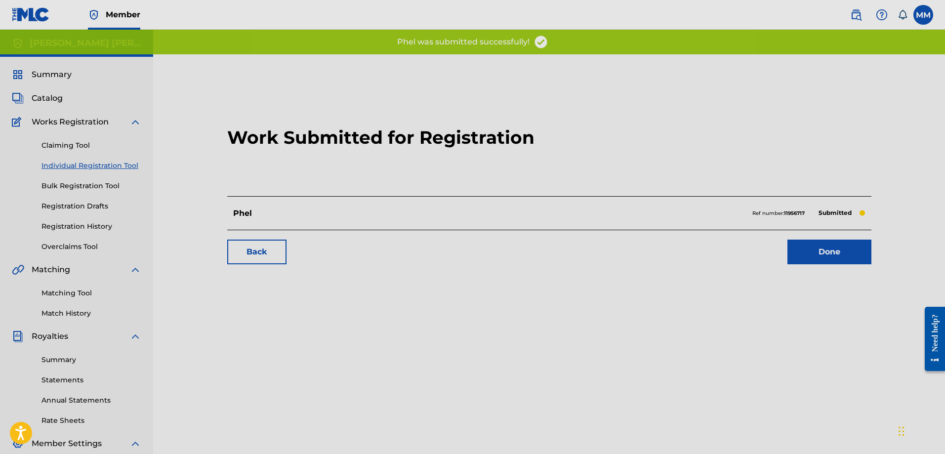
click at [836, 250] on link "Done" at bounding box center [829, 252] width 84 height 25
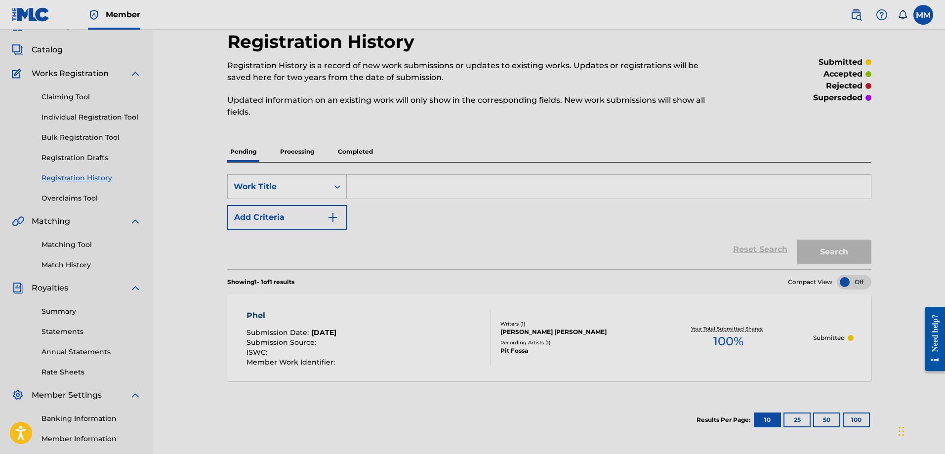
scroll to position [159, 0]
